Goal: Information Seeking & Learning: Learn about a topic

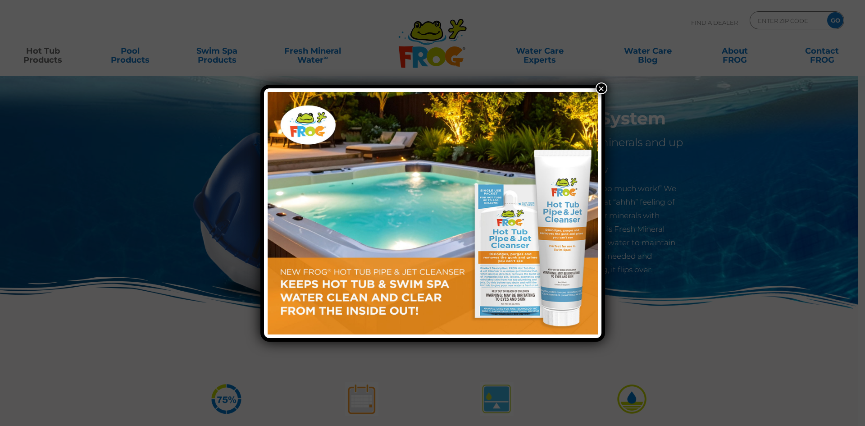
click at [601, 87] on button "×" at bounding box center [602, 88] width 12 height 12
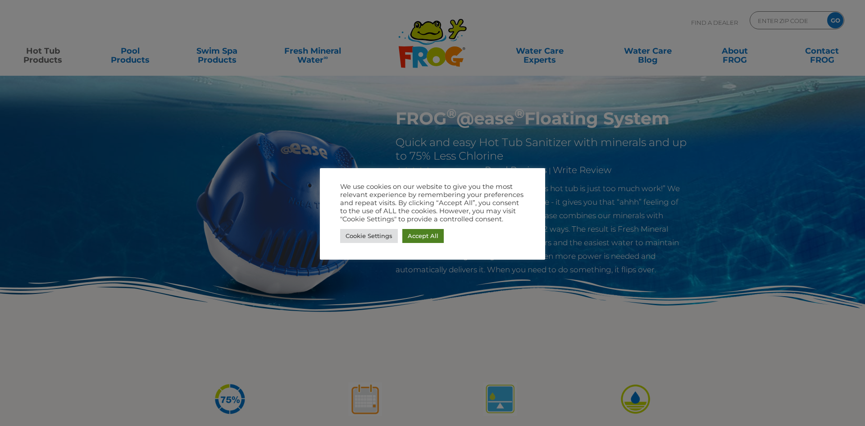
drag, startPoint x: 428, startPoint y: 238, endPoint x: 440, endPoint y: 237, distance: 12.2
click at [428, 238] on link "Accept All" at bounding box center [422, 236] width 41 height 14
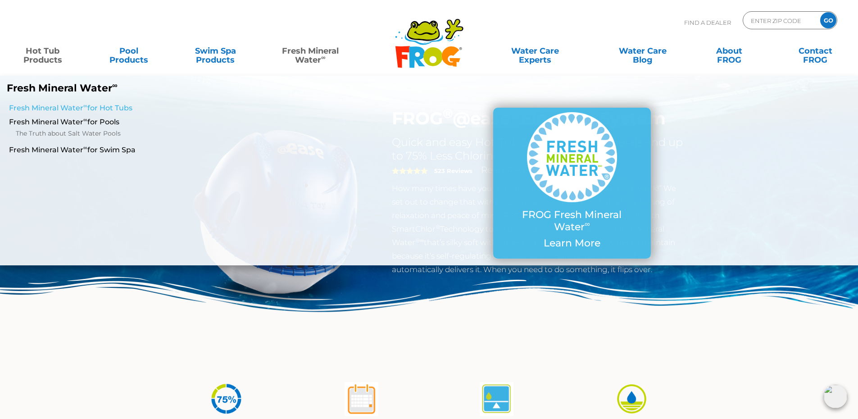
click at [83, 110] on link "Fresh Mineral Water ∞ for Hot Tubs" at bounding box center [147, 108] width 277 height 10
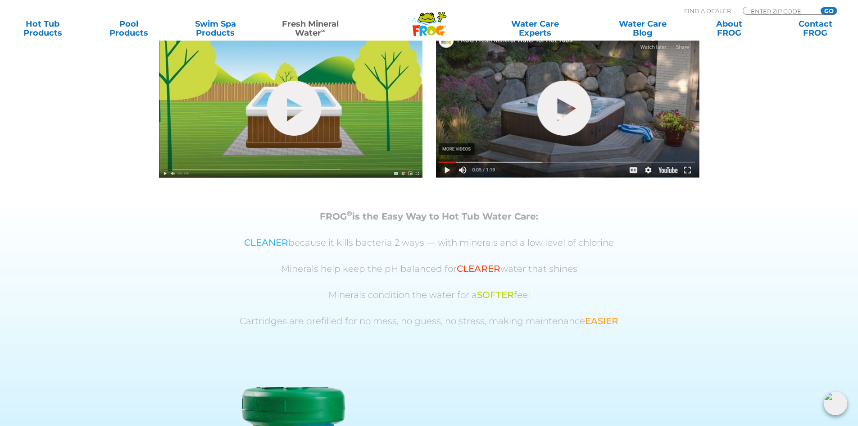
scroll to position [270, 0]
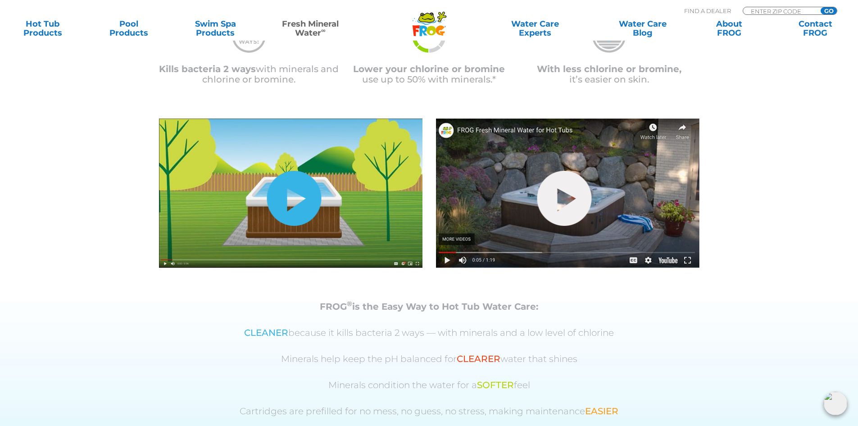
click at [286, 200] on link "hide-me" at bounding box center [294, 198] width 55 height 55
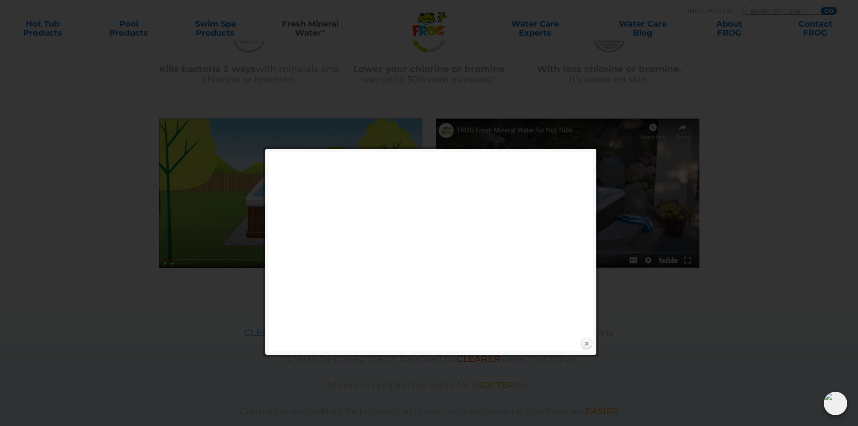
click at [587, 341] on link "Close" at bounding box center [587, 344] width 14 height 14
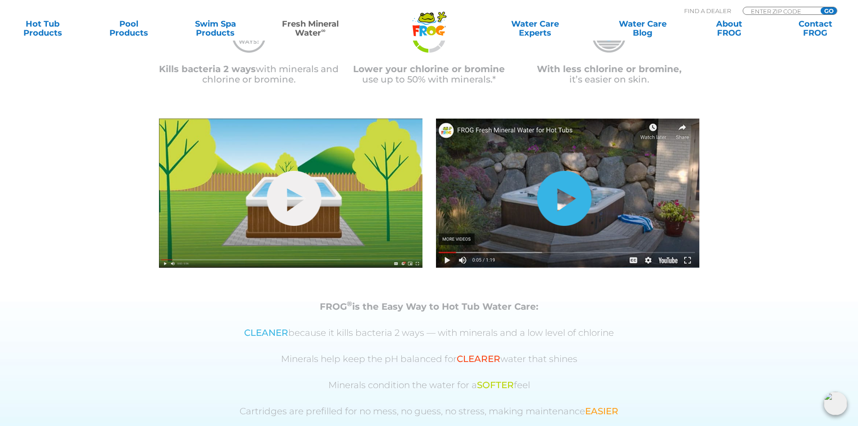
click at [572, 202] on link "hide-me" at bounding box center [564, 198] width 55 height 55
